Goal: Task Accomplishment & Management: Use online tool/utility

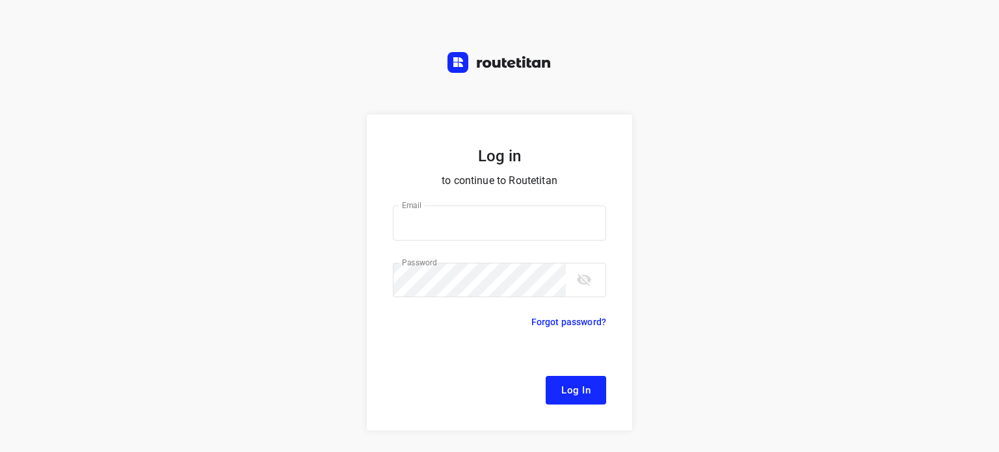
type input "[EMAIL_ADDRESS][DOMAIN_NAME]"
click at [555, 393] on button "Log In" at bounding box center [575, 390] width 60 height 29
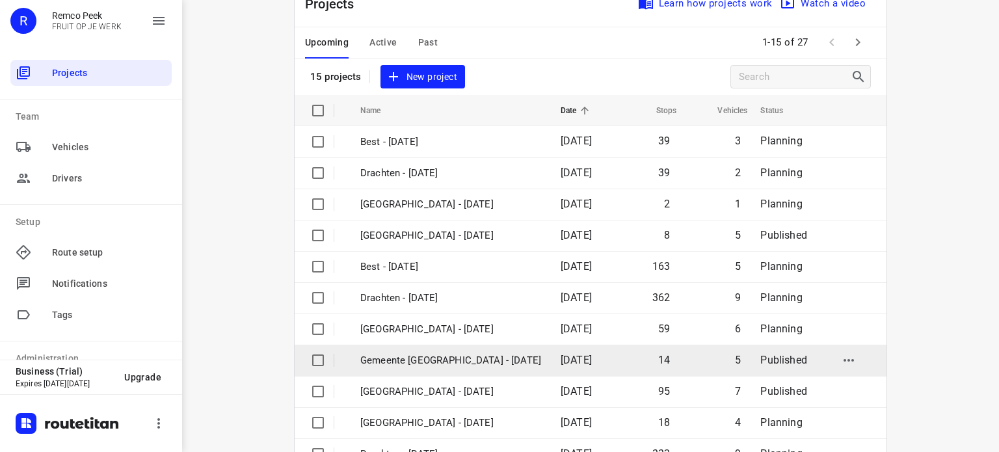
scroll to position [42, 0]
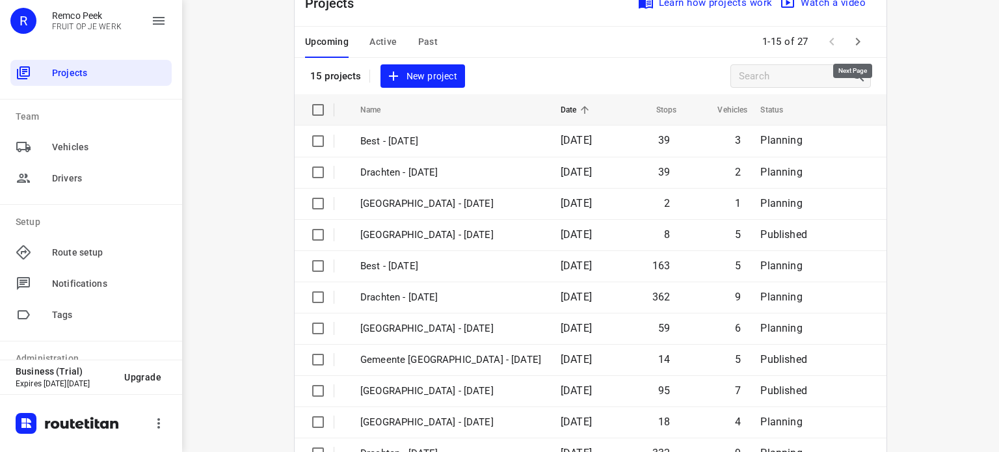
click at [855, 41] on icon "button" at bounding box center [858, 42] width 16 height 16
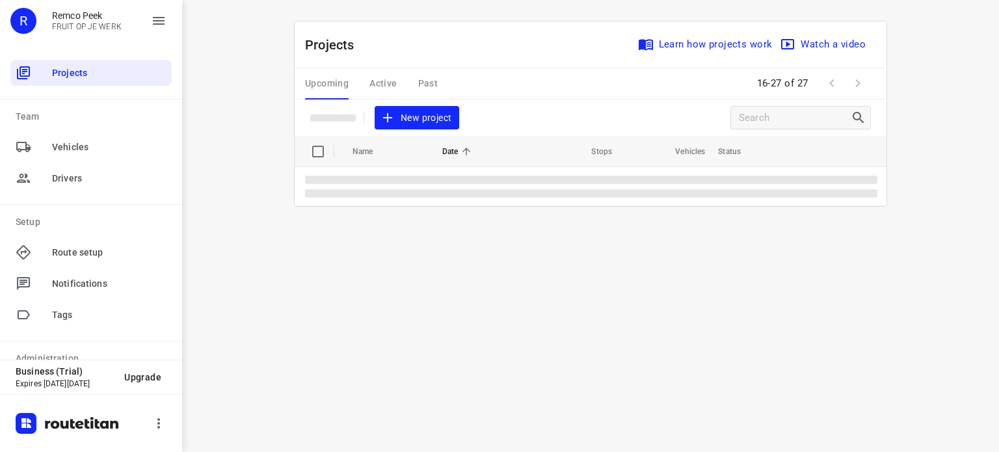
scroll to position [0, 0]
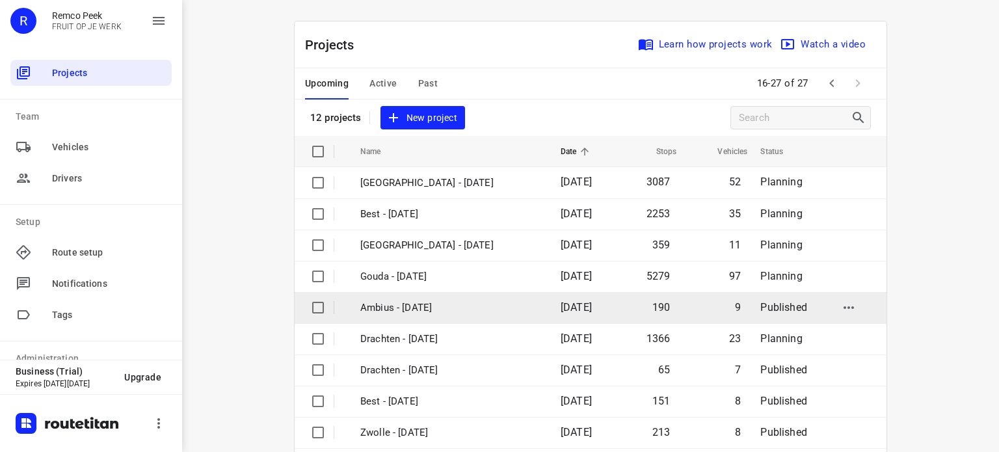
click at [381, 298] on td "Ambius - [DATE]" at bounding box center [448, 307] width 203 height 31
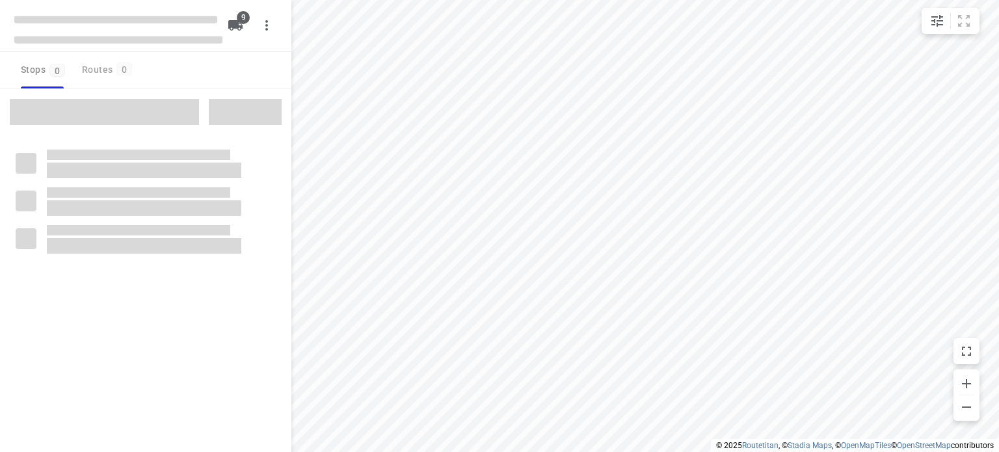
checkbox input "true"
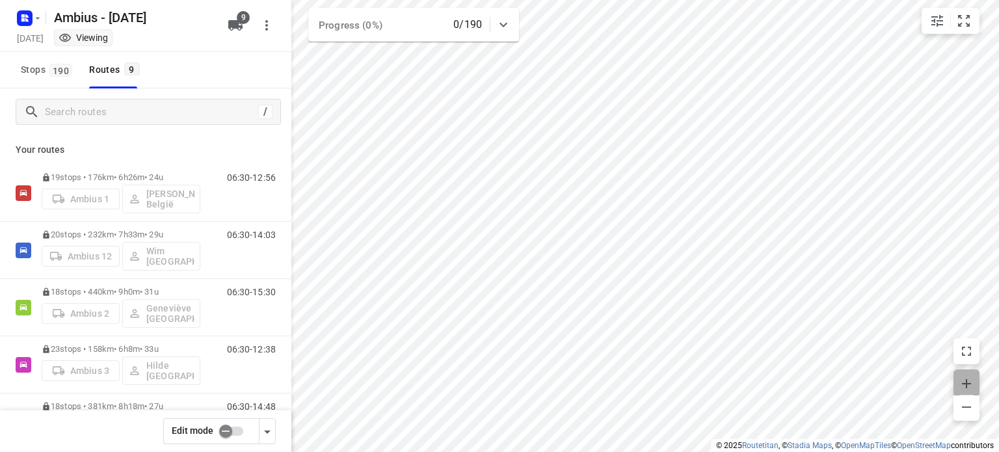
click at [967, 382] on icon "button" at bounding box center [966, 384] width 16 height 16
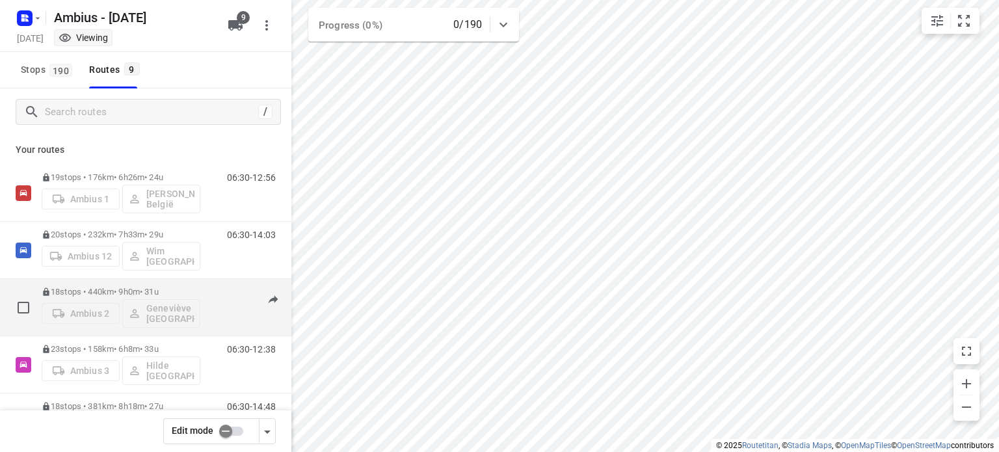
click at [89, 291] on p "18 stops • 440km • 9h0m • 31u" at bounding box center [121, 292] width 159 height 10
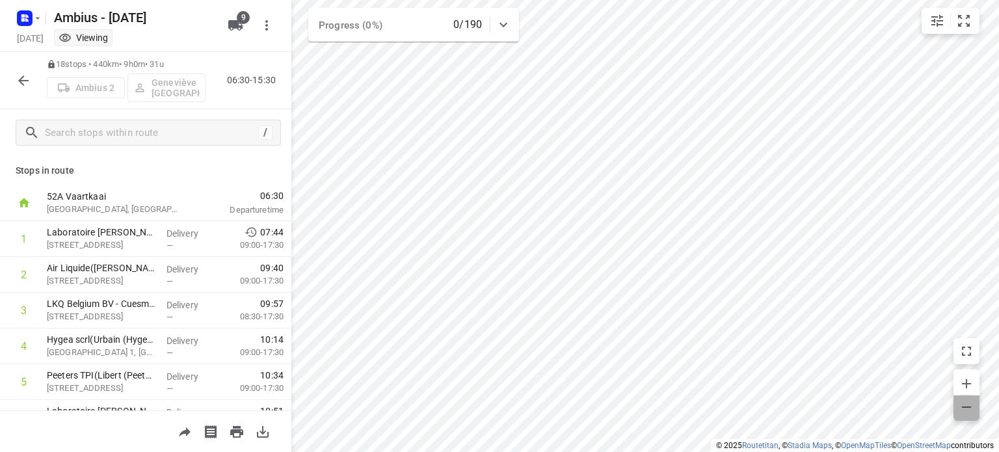
click at [961, 403] on icon "button" at bounding box center [966, 407] width 16 height 16
click at [22, 83] on icon "button" at bounding box center [24, 81] width 16 height 16
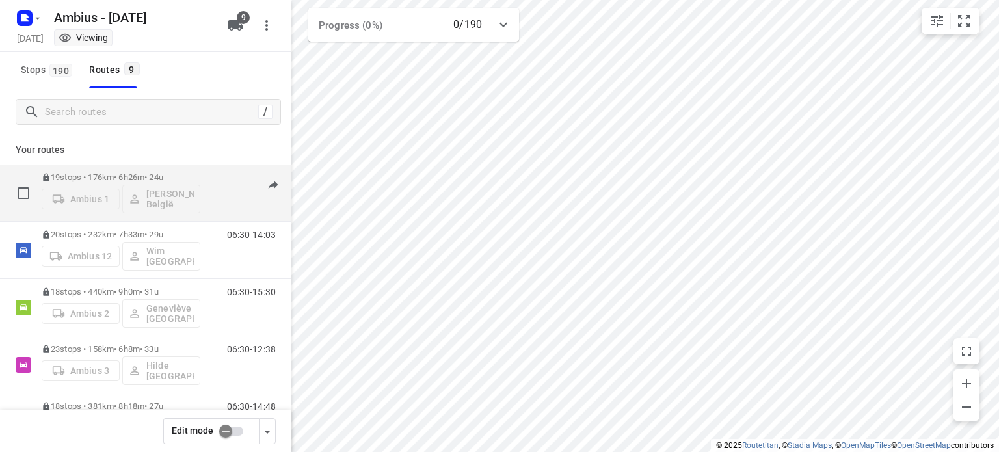
click at [106, 181] on p "19 stops • 176km • 6h26m • 24u" at bounding box center [121, 177] width 159 height 10
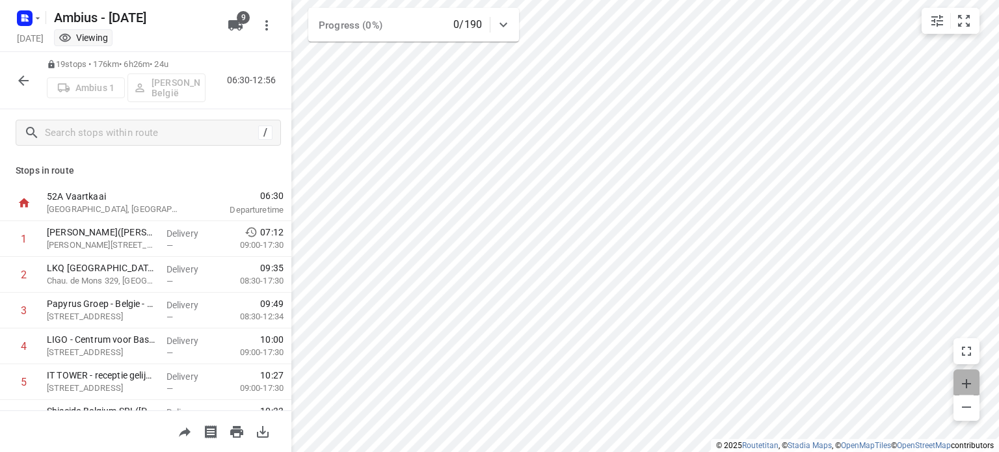
click at [966, 380] on icon "button" at bounding box center [965, 383] width 9 height 9
click at [961, 376] on icon "button" at bounding box center [966, 384] width 16 height 16
click at [25, 83] on icon "button" at bounding box center [24, 81] width 16 height 16
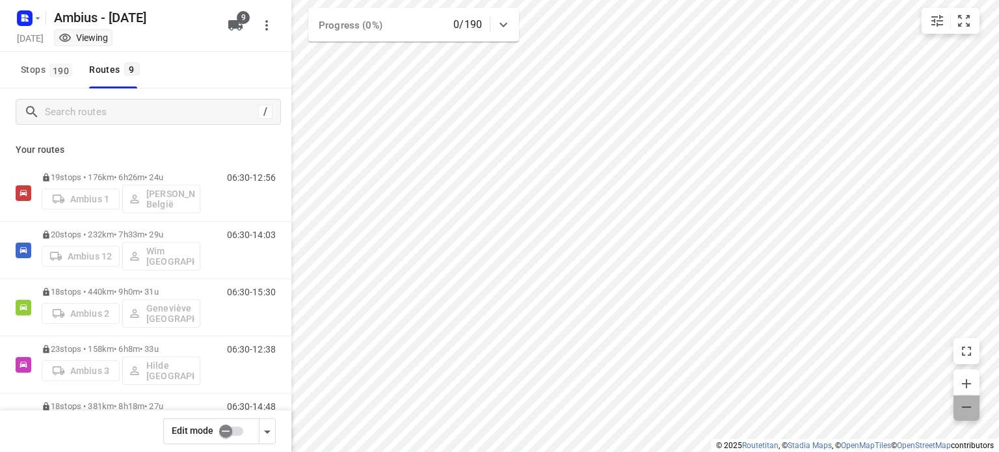
click at [964, 407] on icon "button" at bounding box center [965, 406] width 9 height 1
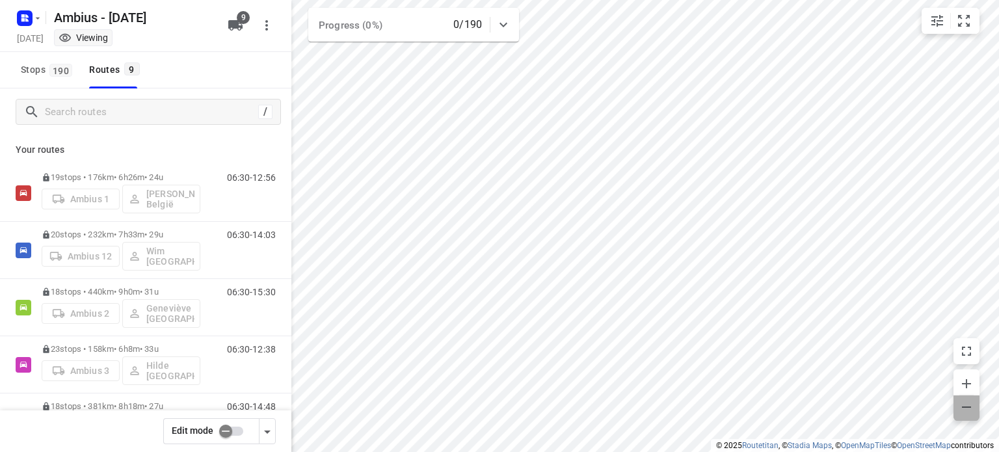
click at [964, 407] on icon "button" at bounding box center [965, 406] width 9 height 1
click at [963, 384] on icon "button" at bounding box center [966, 384] width 16 height 16
click at [967, 408] on icon "button" at bounding box center [966, 407] width 16 height 16
click at [961, 381] on icon "button" at bounding box center [966, 384] width 16 height 16
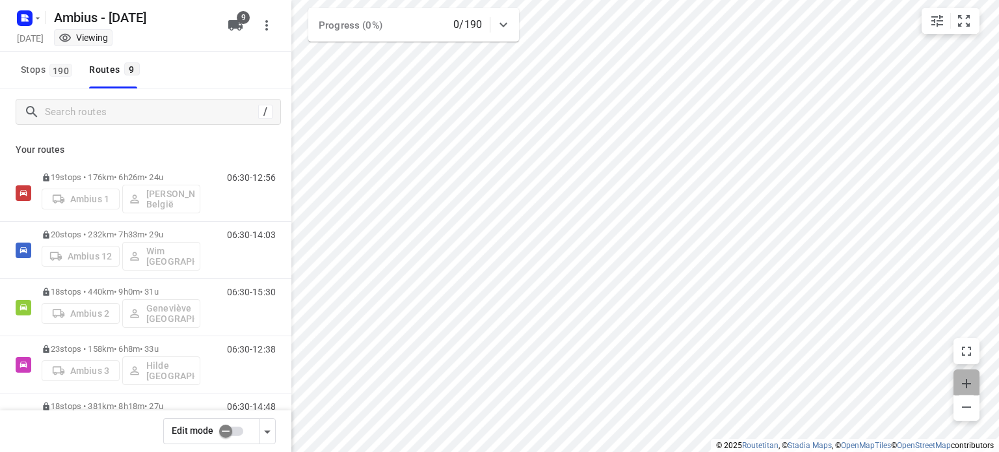
click at [961, 381] on icon "button" at bounding box center [966, 384] width 16 height 16
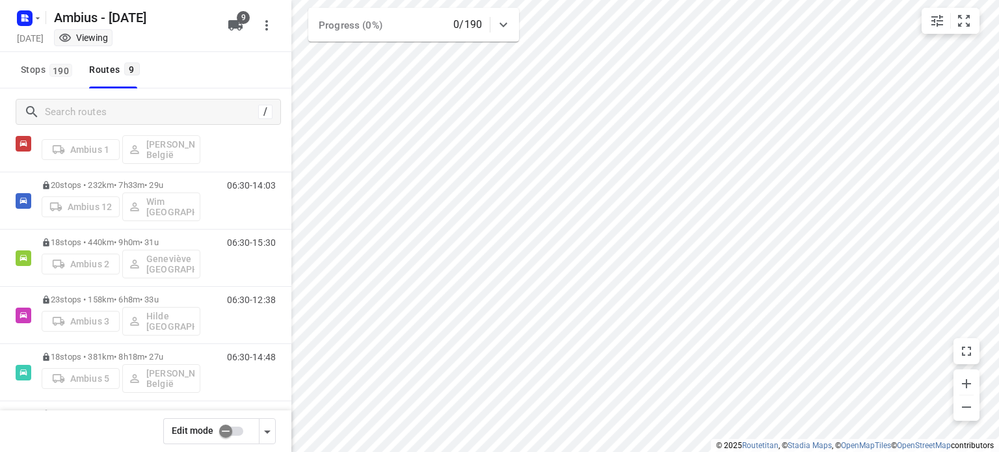
scroll to position [8, 0]
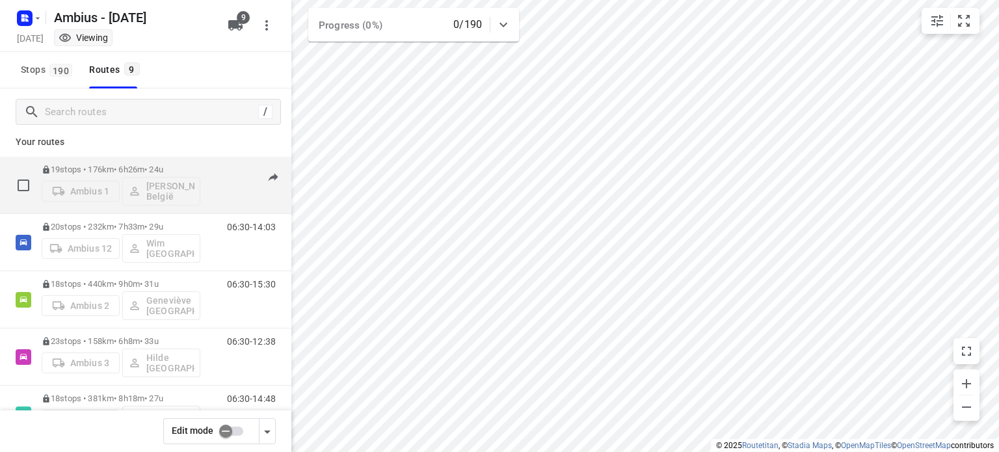
click at [130, 164] on p "19 stops • 176km • 6h26m • 24u" at bounding box center [121, 169] width 159 height 10
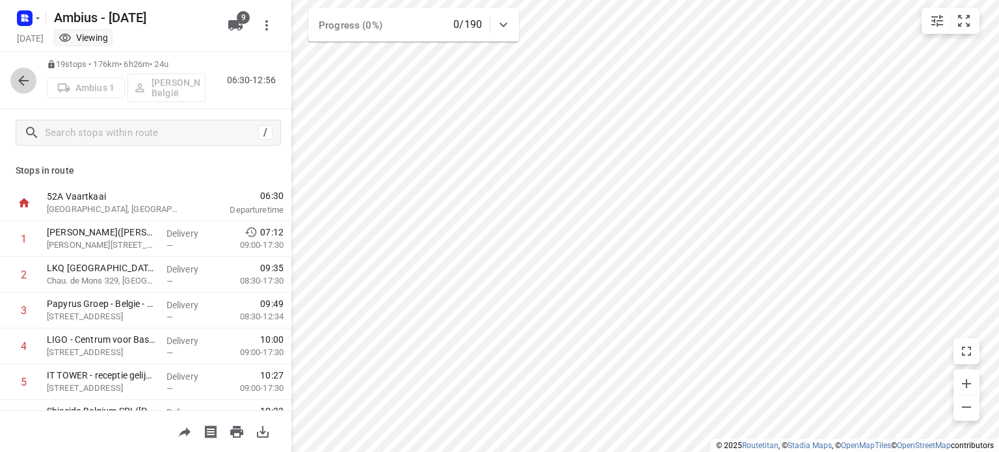
click at [21, 82] on icon "button" at bounding box center [23, 80] width 10 height 10
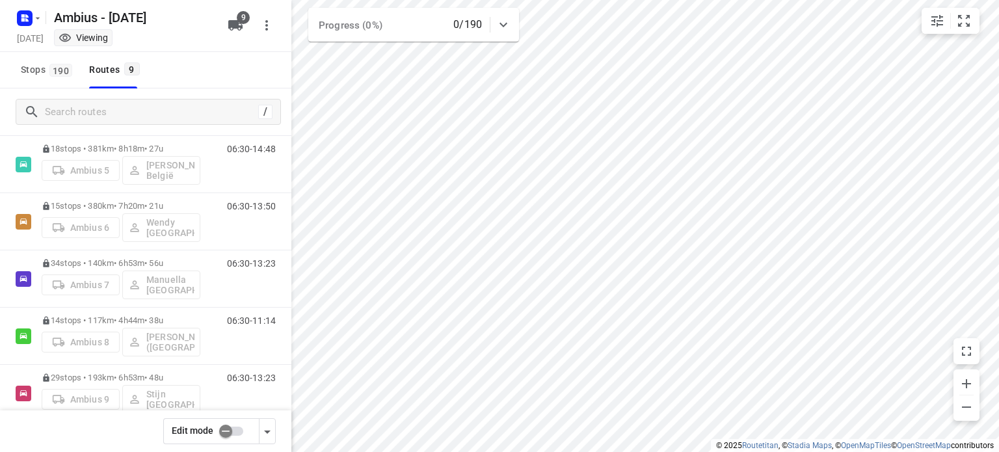
scroll to position [281, 0]
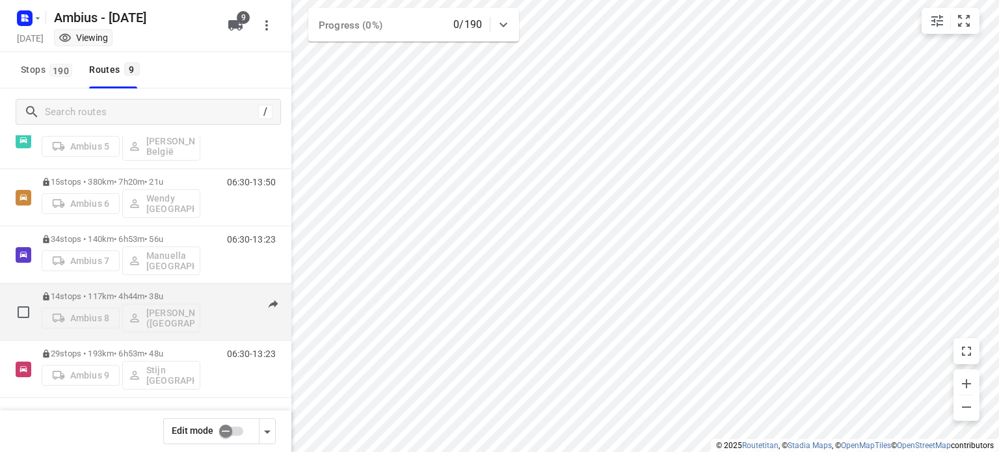
click at [114, 293] on p "14 stops • 117km • 4h44m • 38u" at bounding box center [121, 296] width 159 height 10
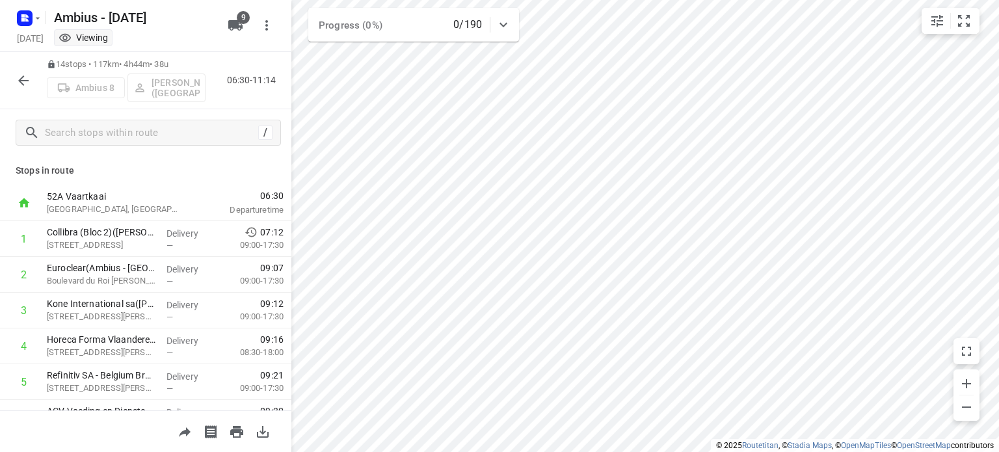
scroll to position [0, 0]
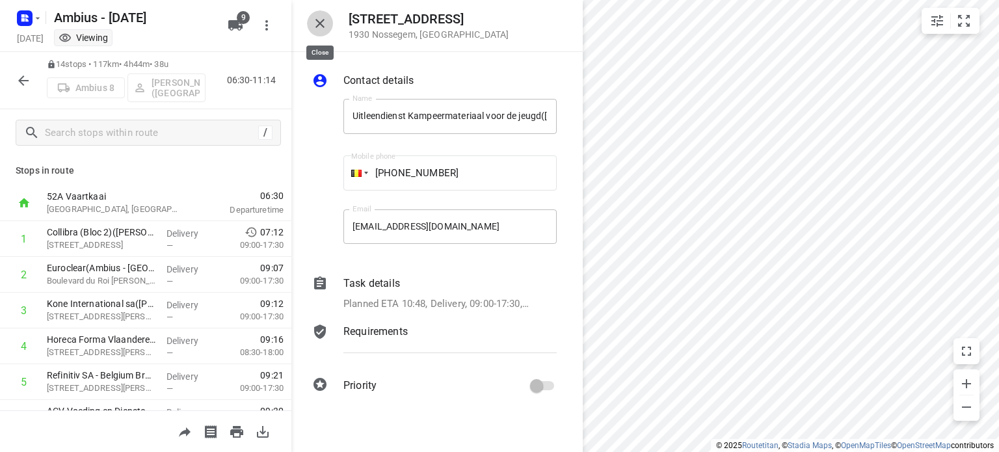
click at [309, 23] on button "button" at bounding box center [320, 23] width 26 height 26
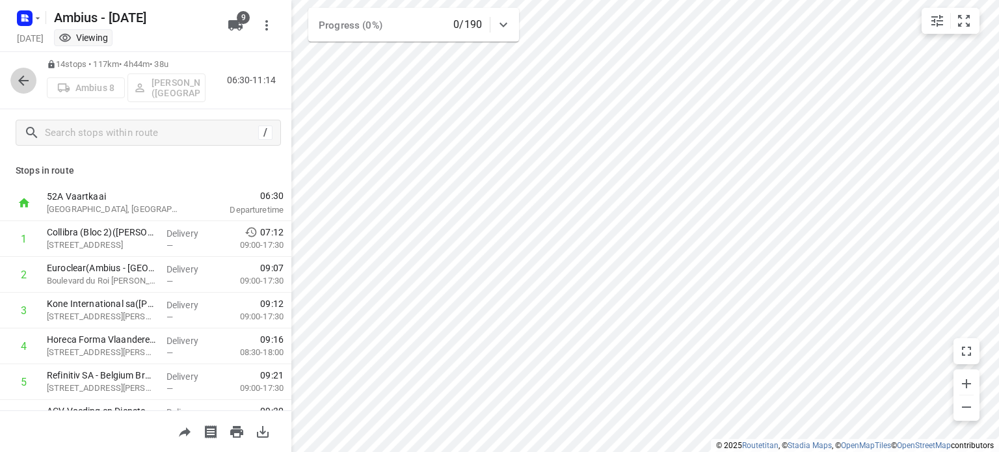
click at [23, 83] on icon "button" at bounding box center [24, 81] width 16 height 16
click at [967, 406] on icon "button" at bounding box center [966, 407] width 16 height 16
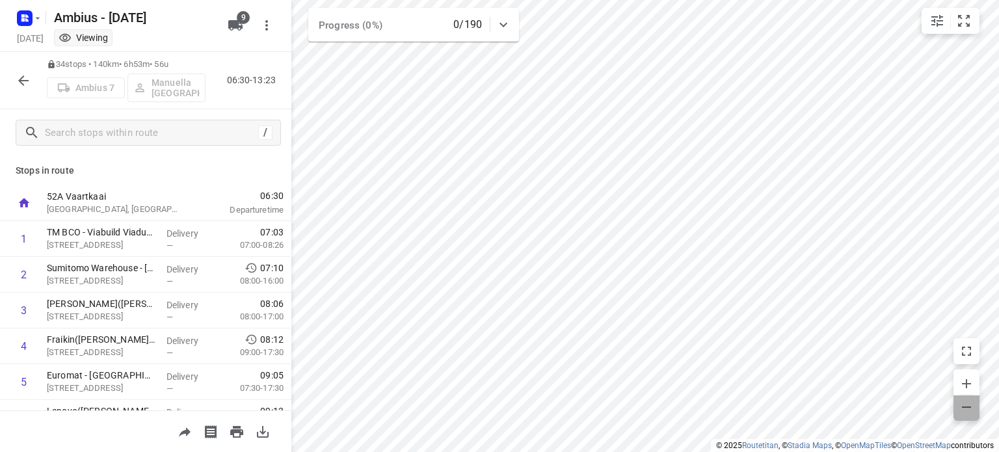
click at [967, 406] on icon "button" at bounding box center [966, 407] width 16 height 16
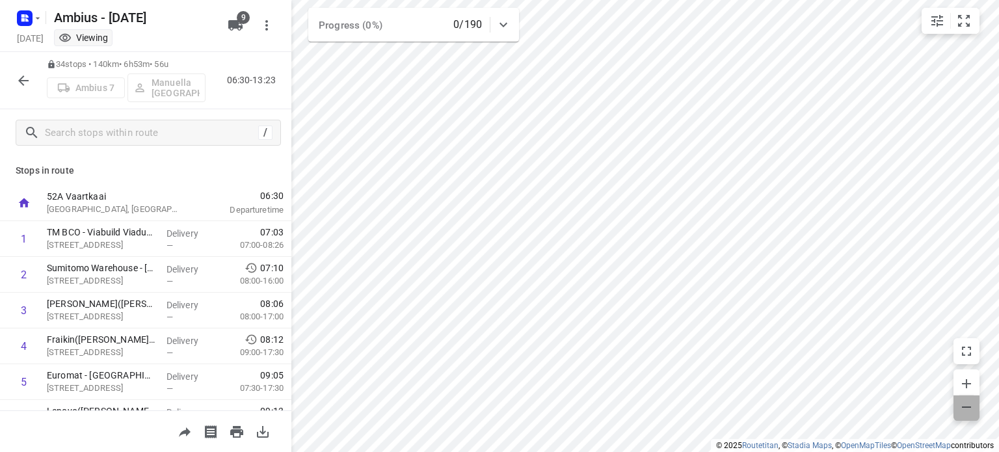
click at [967, 406] on icon "button" at bounding box center [966, 407] width 16 height 16
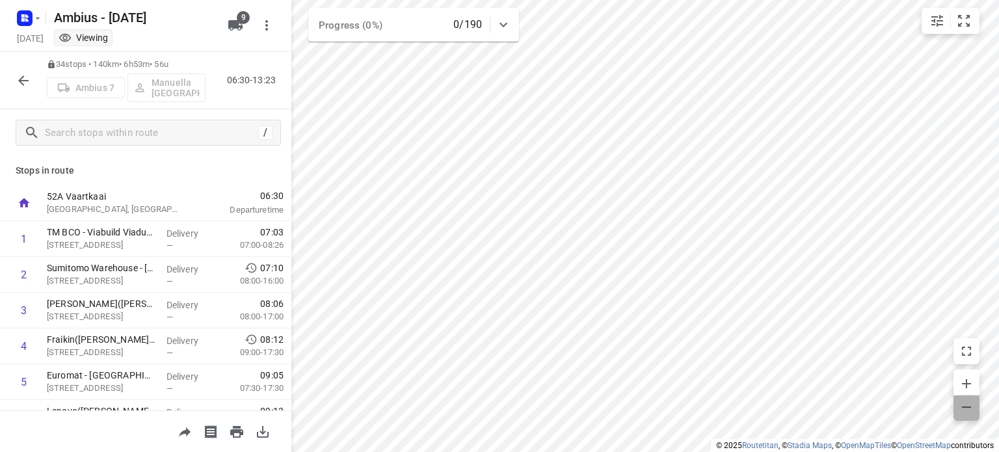
click at [967, 406] on icon "button" at bounding box center [966, 407] width 16 height 16
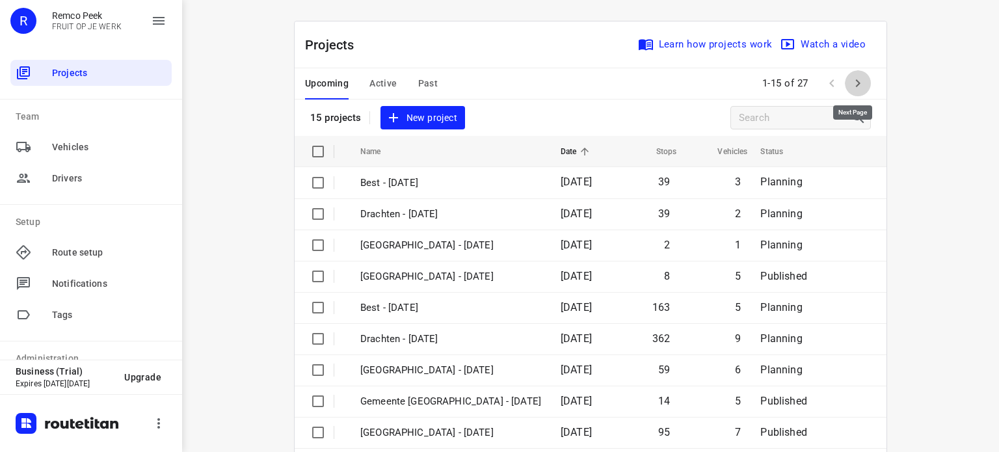
click at [855, 83] on icon "button" at bounding box center [857, 83] width 5 height 8
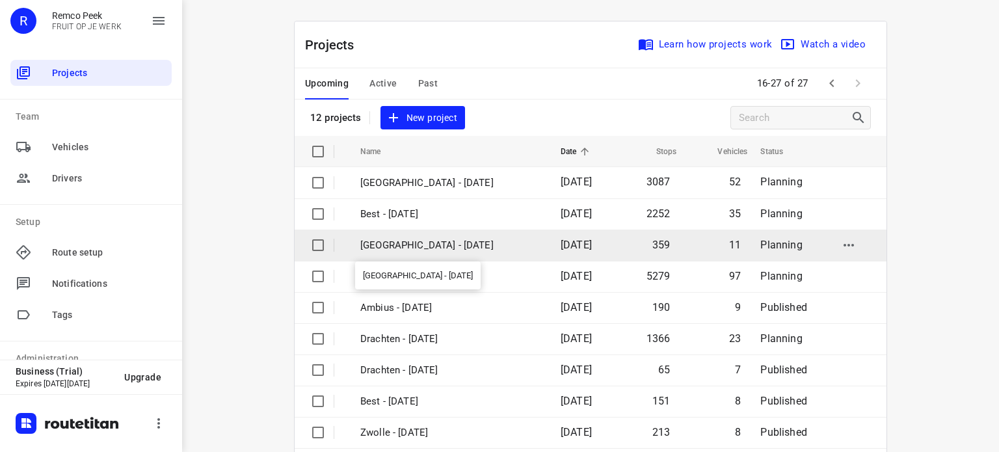
click at [395, 242] on p "[GEOGRAPHIC_DATA] - [DATE]" at bounding box center [450, 245] width 181 height 15
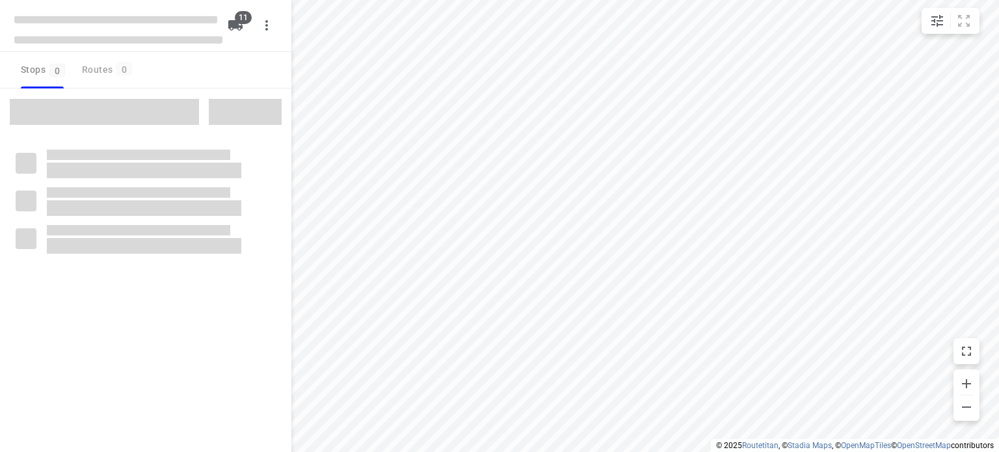
checkbox input "true"
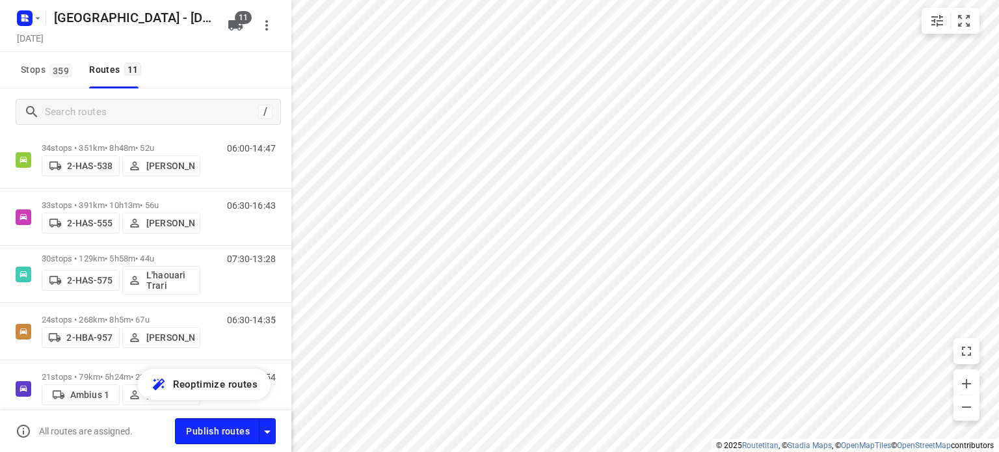
scroll to position [186, 0]
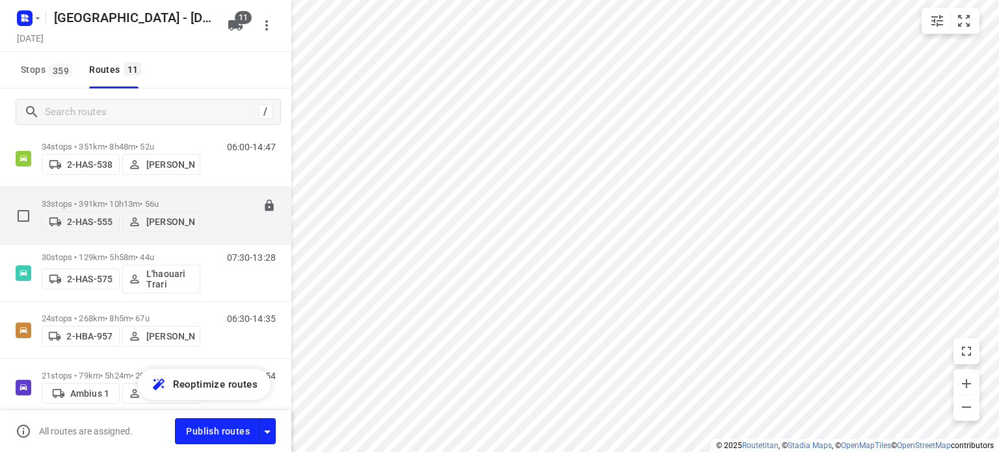
click at [109, 199] on p "33 stops • 391km • 10h13m • 56u" at bounding box center [121, 204] width 159 height 10
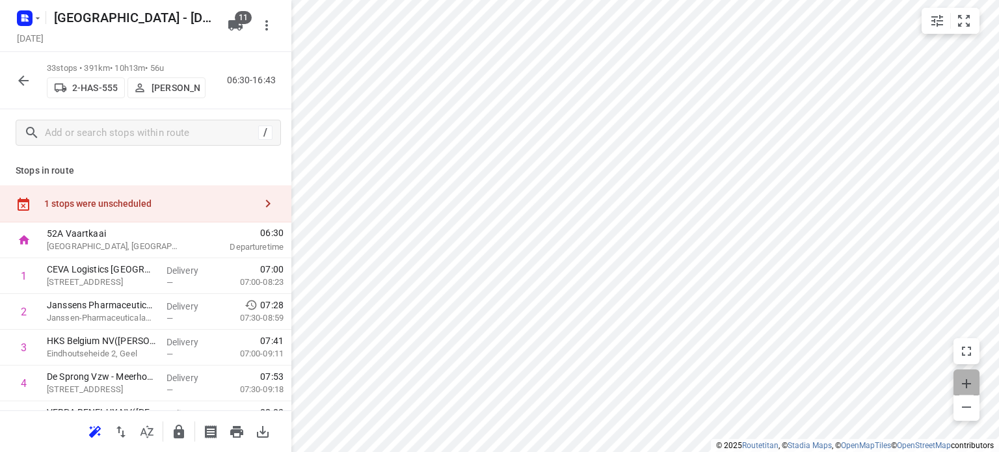
click at [965, 384] on icon "button" at bounding box center [966, 384] width 16 height 16
